Goal: Download file/media

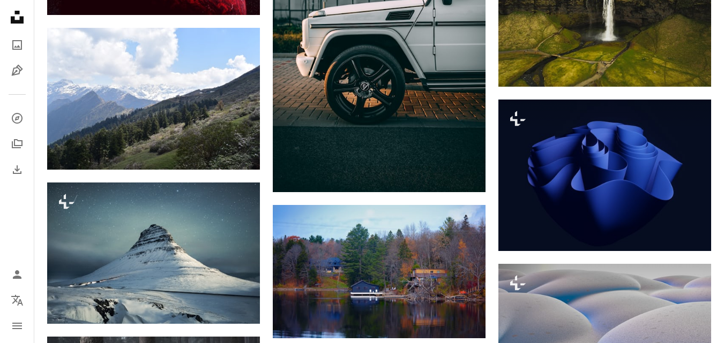
scroll to position [13005, 0]
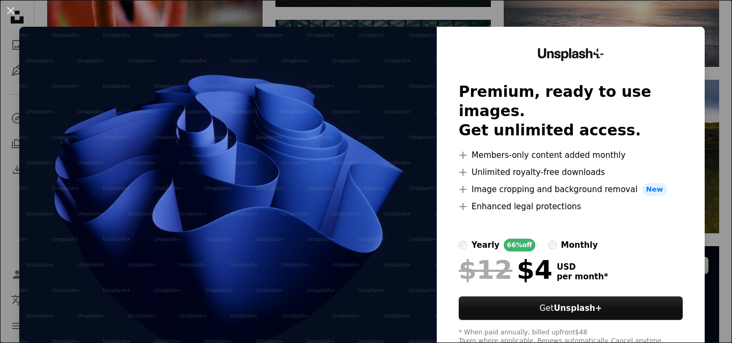
click at [688, 229] on div "Unsplash+ Premium, ready to use images. Get unlimited access. A plus sign Membe…" at bounding box center [571, 197] width 268 height 341
click at [639, 43] on div "Unsplash+ Premium, ready to use images. Get unlimited access. A plus sign Membe…" at bounding box center [571, 197] width 268 height 341
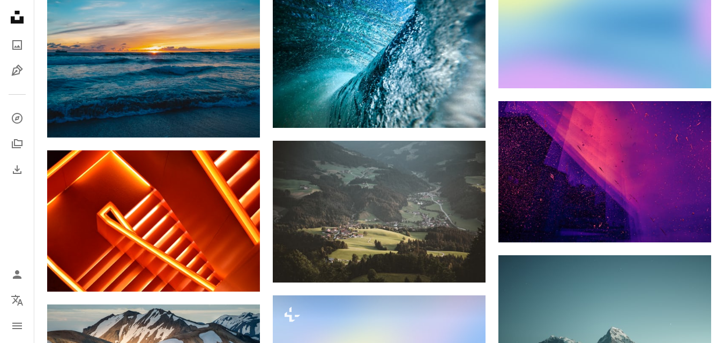
scroll to position [14547, 0]
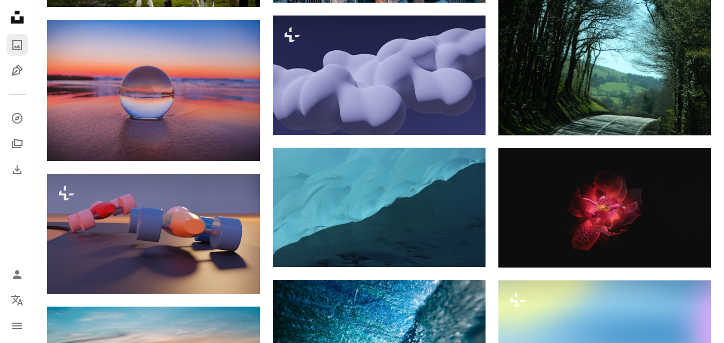
click at [13, 45] on icon "A photo" at bounding box center [17, 45] width 13 height 13
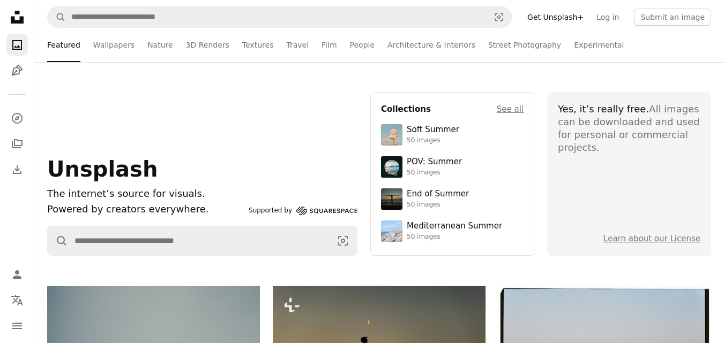
click at [552, 194] on section "Yes, it’s really free. All images can be downloaded and used for personal or co…" at bounding box center [629, 174] width 164 height 164
click at [208, 49] on link "3D Renders" at bounding box center [207, 45] width 43 height 34
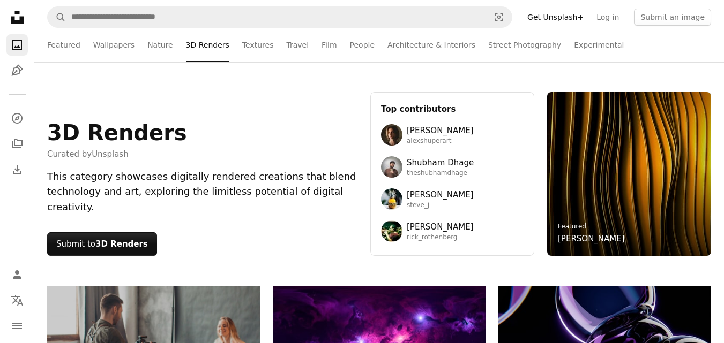
click at [467, 278] on div "3D Renders Curated by Unsplash This category showcases digitally rendered creat…" at bounding box center [378, 174] width 689 height 224
click at [250, 54] on link "Textures" at bounding box center [258, 45] width 32 height 34
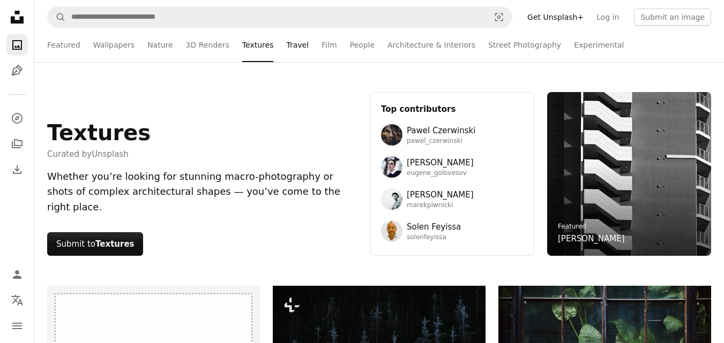
click at [286, 50] on link "Travel" at bounding box center [297, 45] width 22 height 34
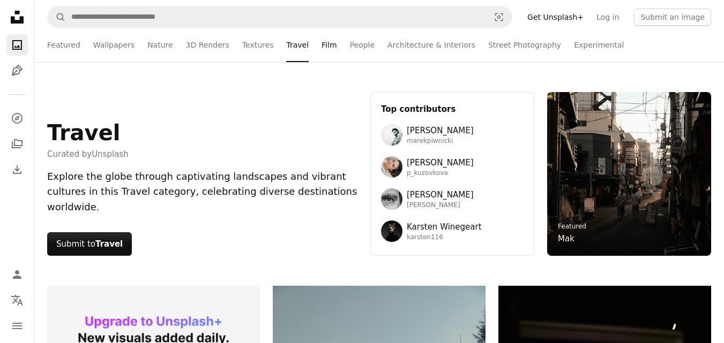
click at [321, 47] on link "Film" at bounding box center [328, 45] width 15 height 34
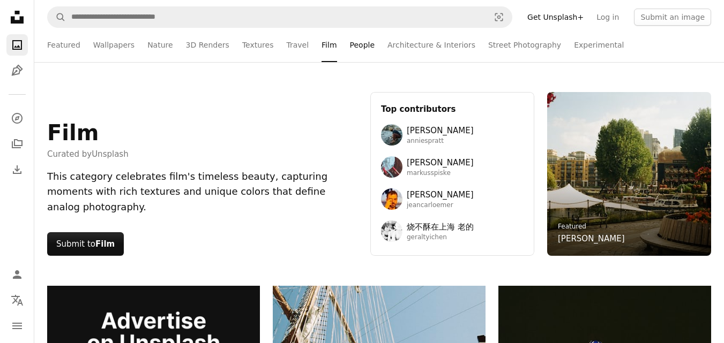
click at [350, 43] on link "People" at bounding box center [362, 45] width 25 height 34
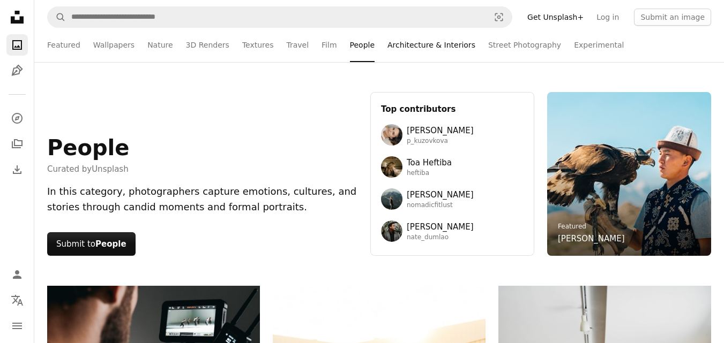
click at [387, 48] on link "Architecture & Interiors" at bounding box center [431, 45] width 88 height 34
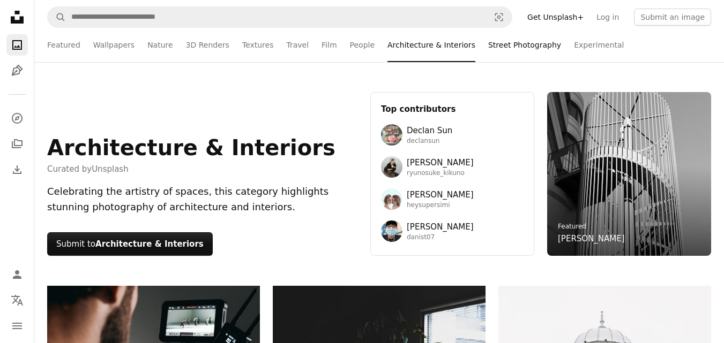
click at [488, 48] on link "Street Photography" at bounding box center [524, 45] width 73 height 34
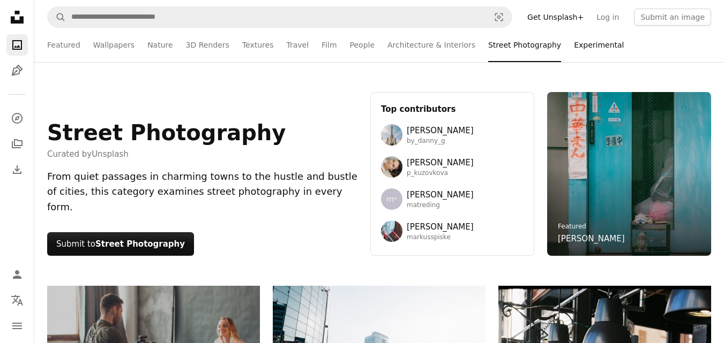
click at [574, 50] on link "Experimental" at bounding box center [599, 45] width 50 height 34
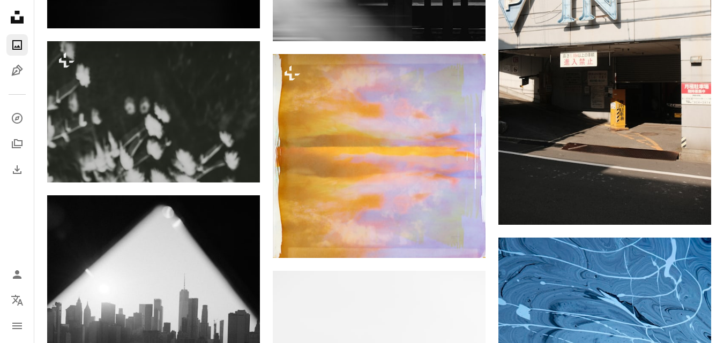
scroll to position [1650, 0]
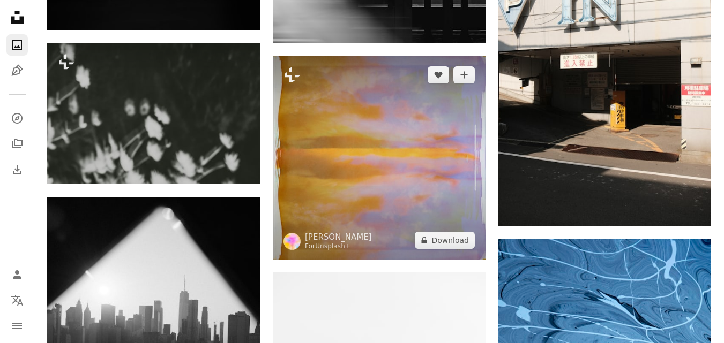
click at [444, 155] on img at bounding box center [379, 158] width 213 height 204
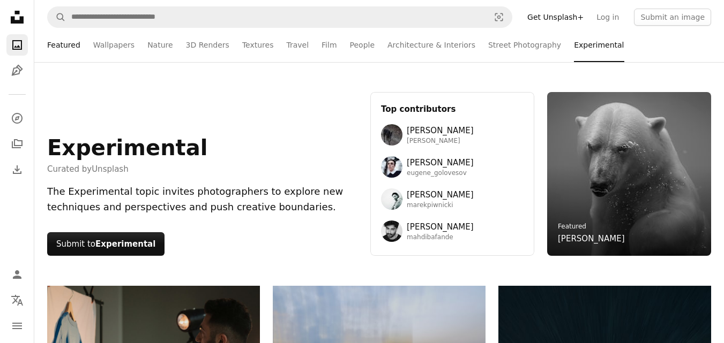
click at [70, 47] on link "Featured" at bounding box center [63, 45] width 33 height 34
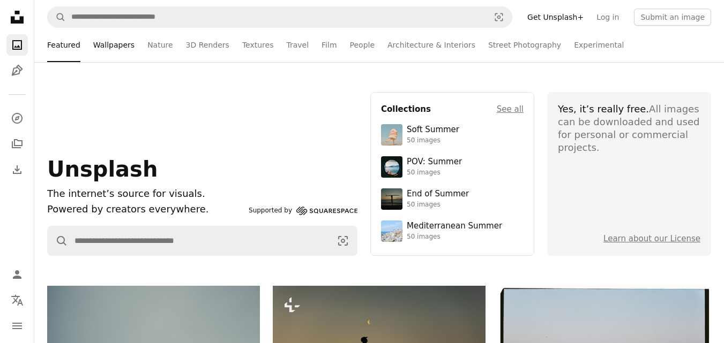
click at [98, 48] on link "Wallpapers" at bounding box center [113, 45] width 41 height 34
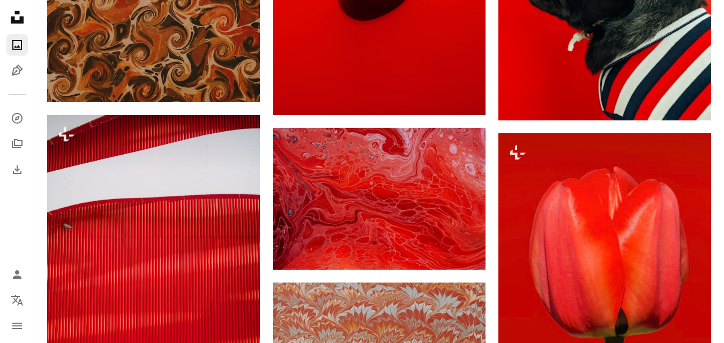
scroll to position [2164, 0]
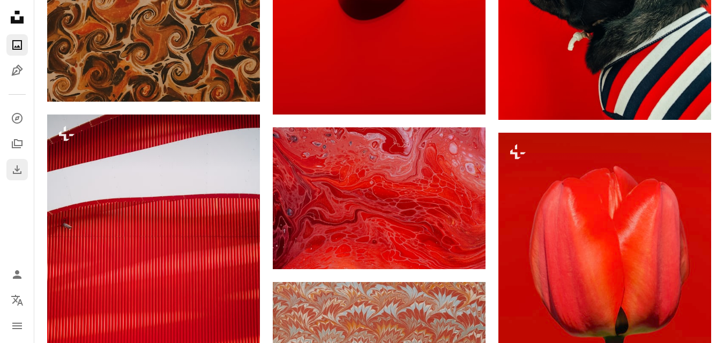
click at [17, 169] on icon "Download History" at bounding box center [17, 170] width 9 height 9
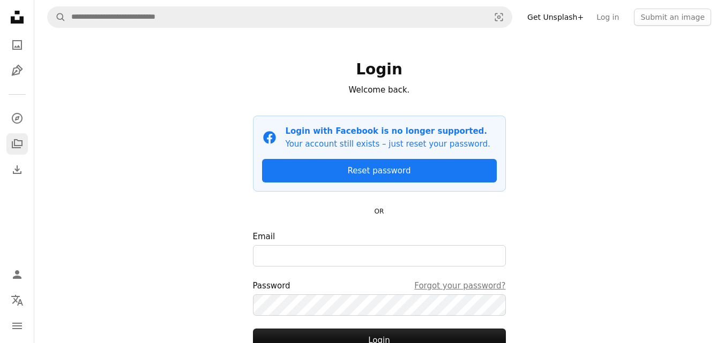
click at [18, 146] on icon "Collections" at bounding box center [17, 143] width 11 height 9
click at [16, 152] on link "A stack of folders" at bounding box center [16, 143] width 21 height 21
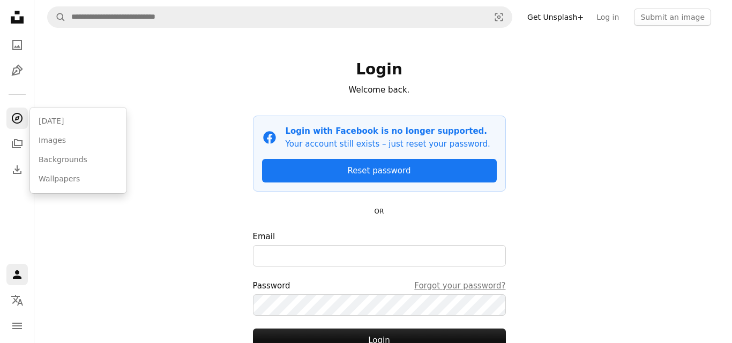
drag, startPoint x: 16, startPoint y: 152, endPoint x: 18, endPoint y: 121, distance: 31.2
click at [18, 121] on icon "A compass" at bounding box center [17, 118] width 13 height 13
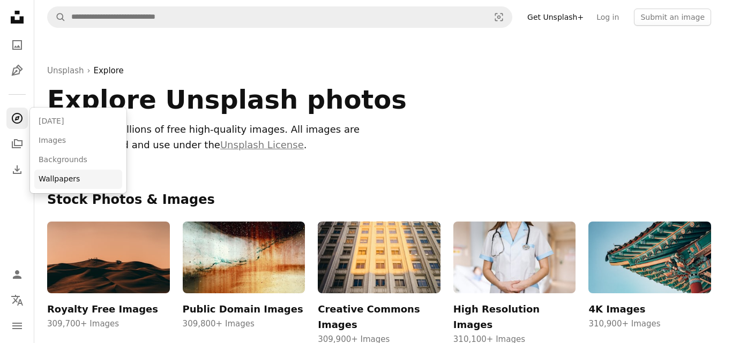
click at [65, 174] on link "Wallpapers" at bounding box center [78, 179] width 88 height 19
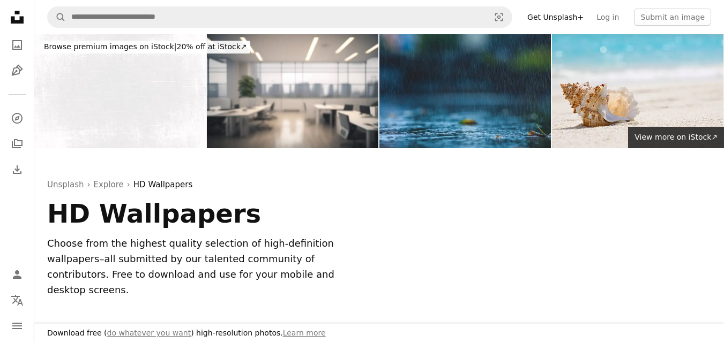
click at [267, 173] on div "Unsplash › Explore › HD Wallpapers HD Wallpapers Choose from the highest qualit…" at bounding box center [378, 242] width 689 height 188
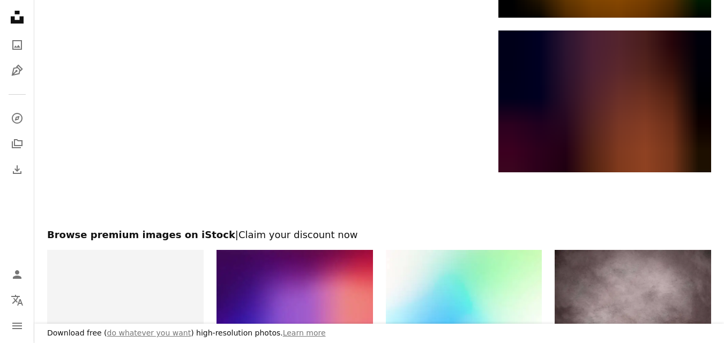
scroll to position [2442, 0]
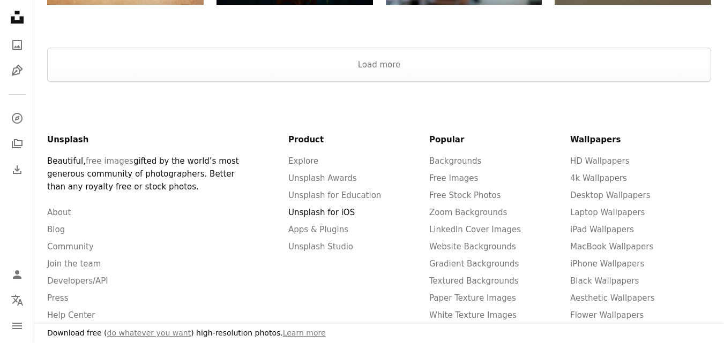
click at [318, 208] on link "Unsplash for iOS" at bounding box center [321, 213] width 66 height 10
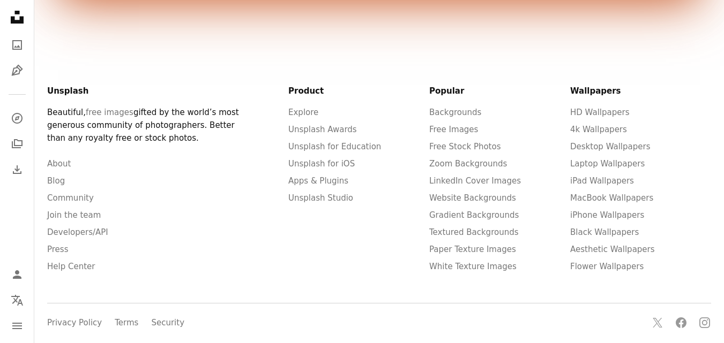
scroll to position [603, 0]
click at [576, 130] on link "4k Wallpapers" at bounding box center [598, 131] width 57 height 10
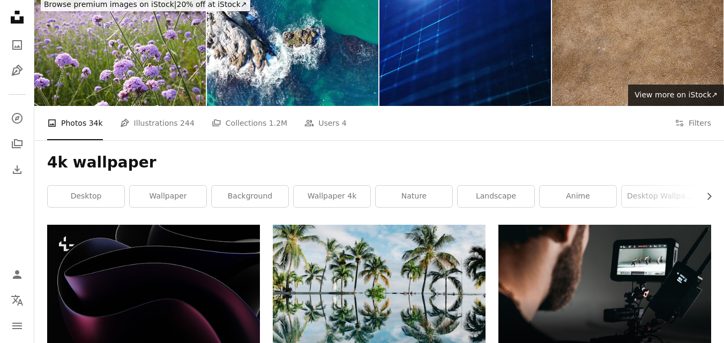
scroll to position [43, 0]
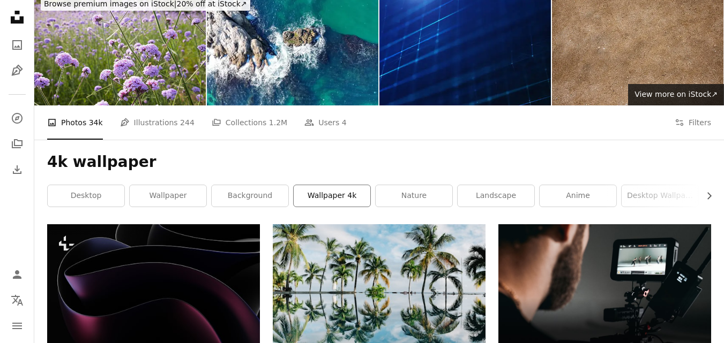
click at [321, 198] on link "wallpaper 4k" at bounding box center [332, 195] width 77 height 21
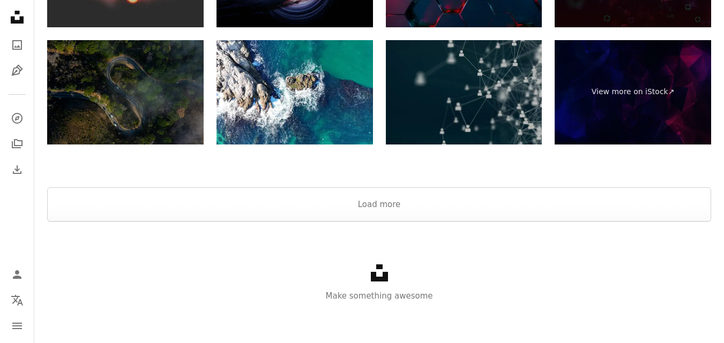
scroll to position [1728, 0]
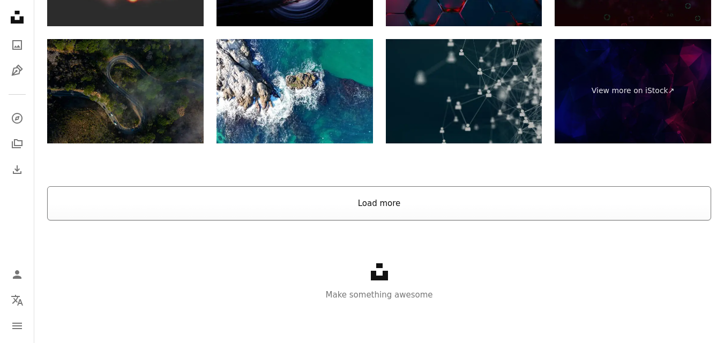
click at [349, 196] on button "Load more" at bounding box center [379, 203] width 664 height 34
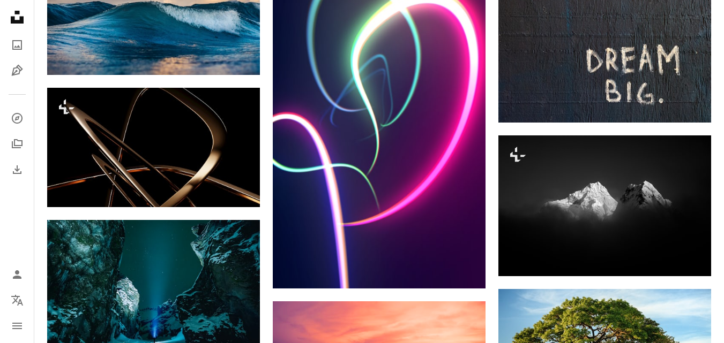
scroll to position [11348, 0]
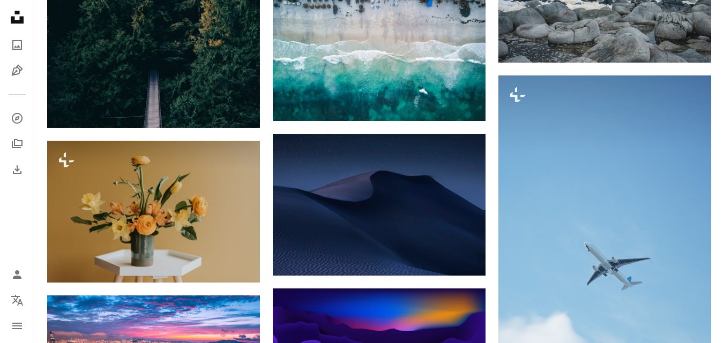
click at [21, 21] on icon at bounding box center [17, 17] width 13 height 13
click at [19, 67] on icon "Pen Tool" at bounding box center [17, 70] width 13 height 13
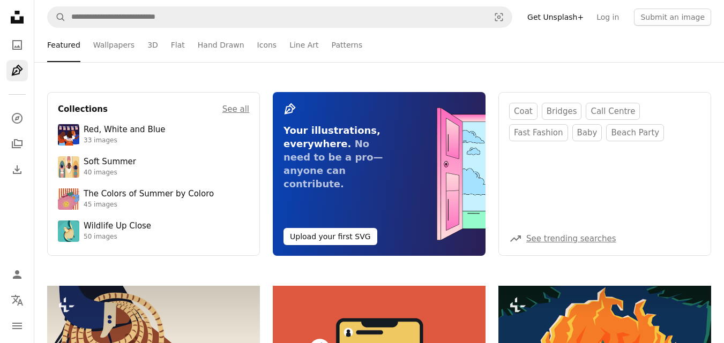
click at [252, 73] on div "Collections See all Red, White and Blue 33 images Soft Summer 40 images The Col…" at bounding box center [378, 174] width 689 height 224
click at [147, 48] on link "3D" at bounding box center [152, 45] width 11 height 34
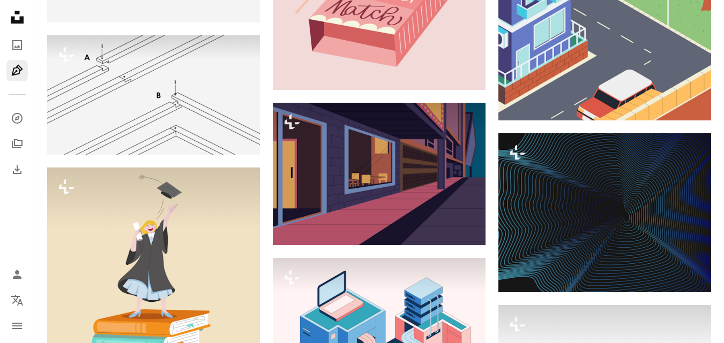
scroll to position [2207, 0]
